Goal: Find specific page/section

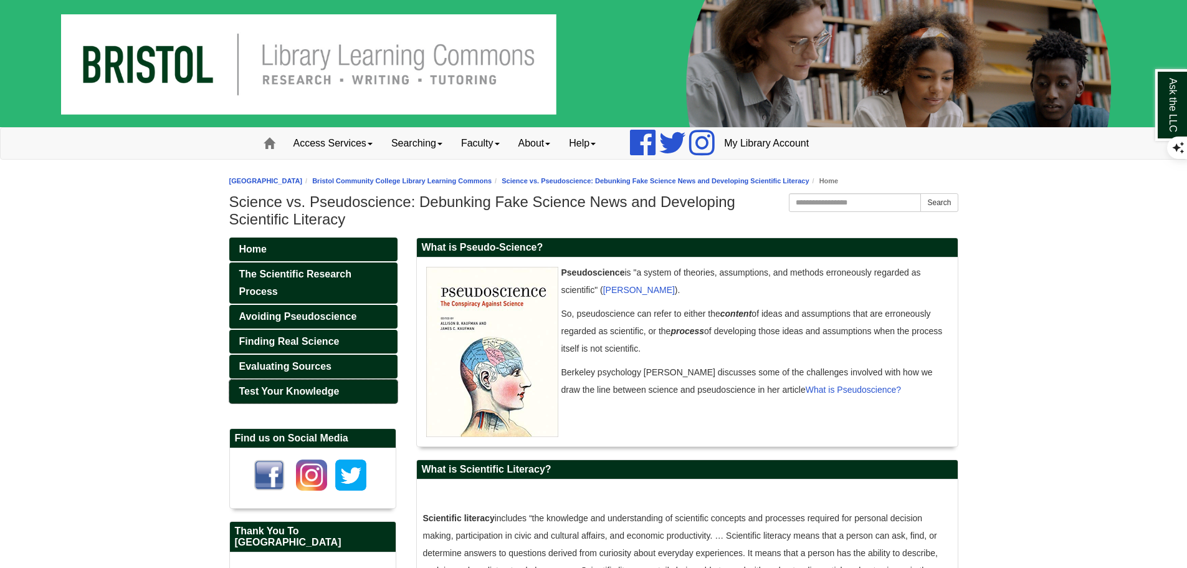
click at [313, 388] on span "Test Your Knowledge" at bounding box center [289, 391] width 100 height 11
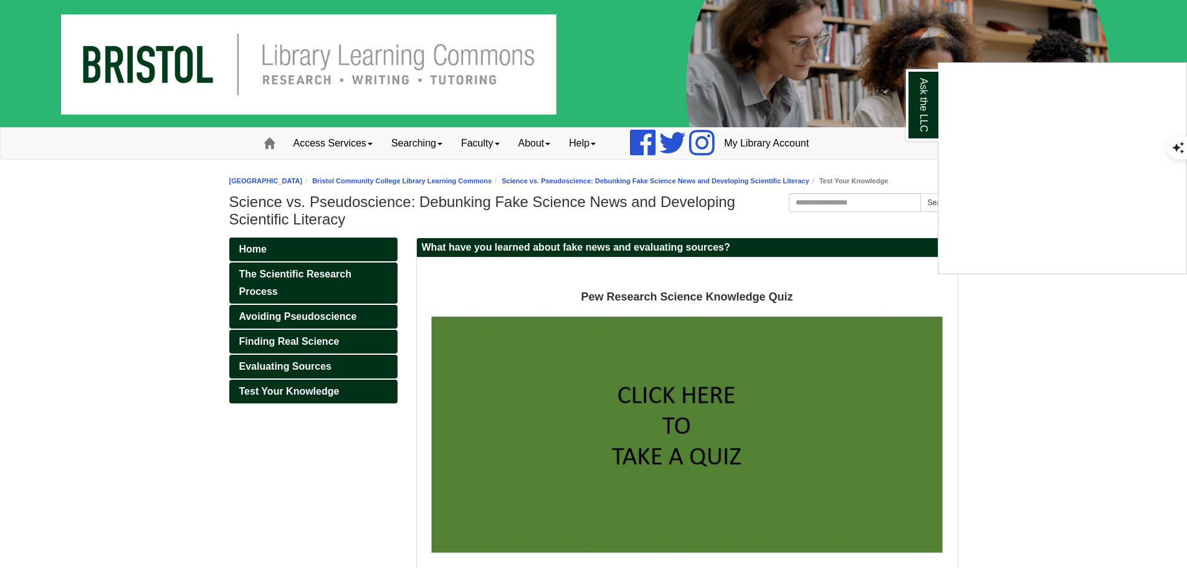
click at [304, 366] on div "Ask the LLC" at bounding box center [593, 284] width 1187 height 568
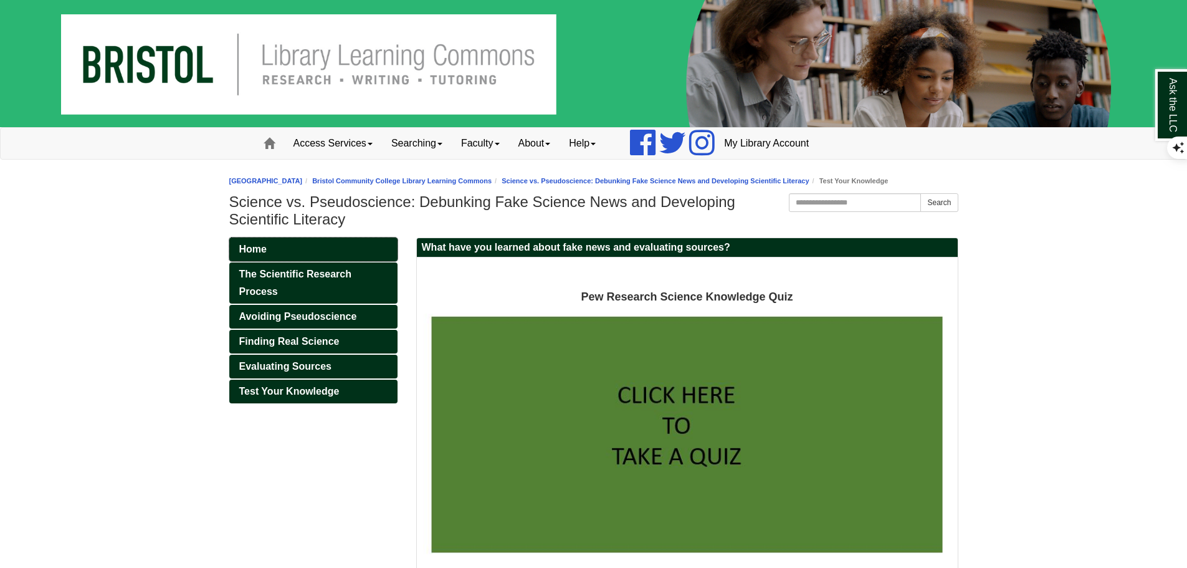
click at [261, 252] on span "Home" at bounding box center [252, 249] width 27 height 11
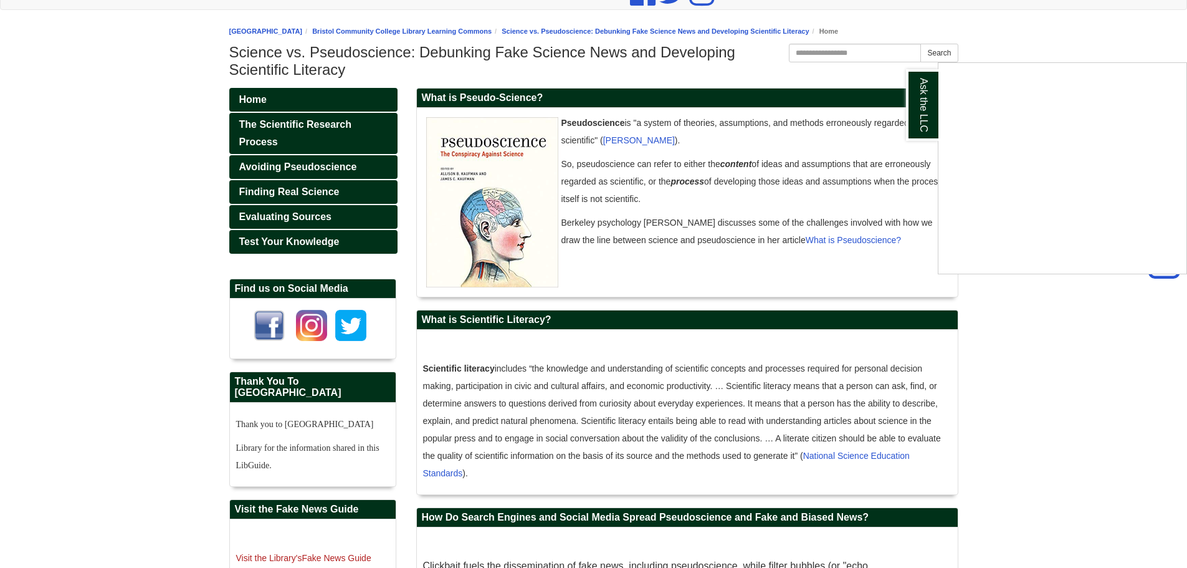
scroll to position [131, 0]
